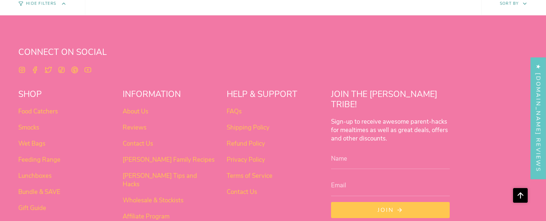
scroll to position [461, 0]
